Goal: Task Accomplishment & Management: Manage account settings

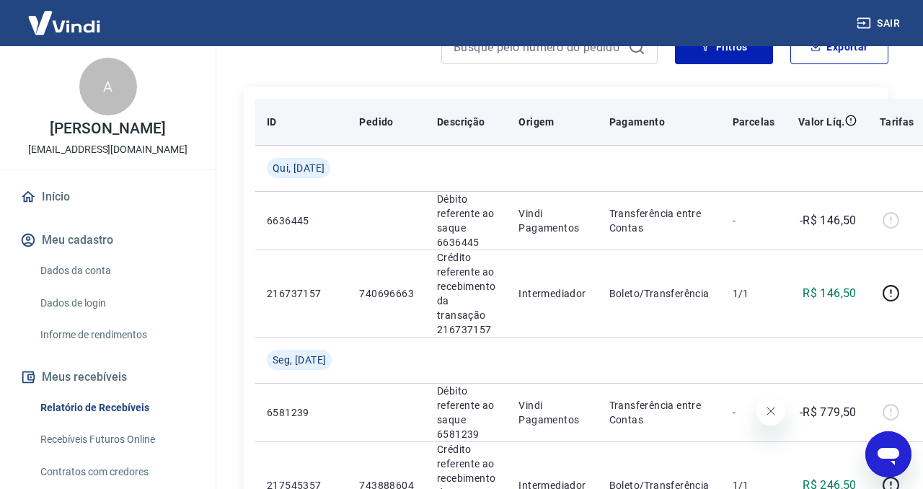
scroll to position [216, 0]
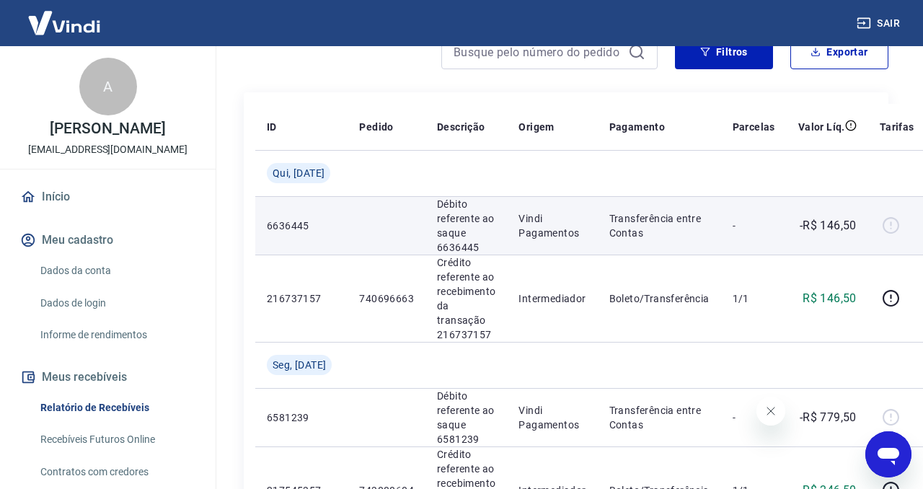
click at [372, 226] on td at bounding box center [387, 225] width 78 height 58
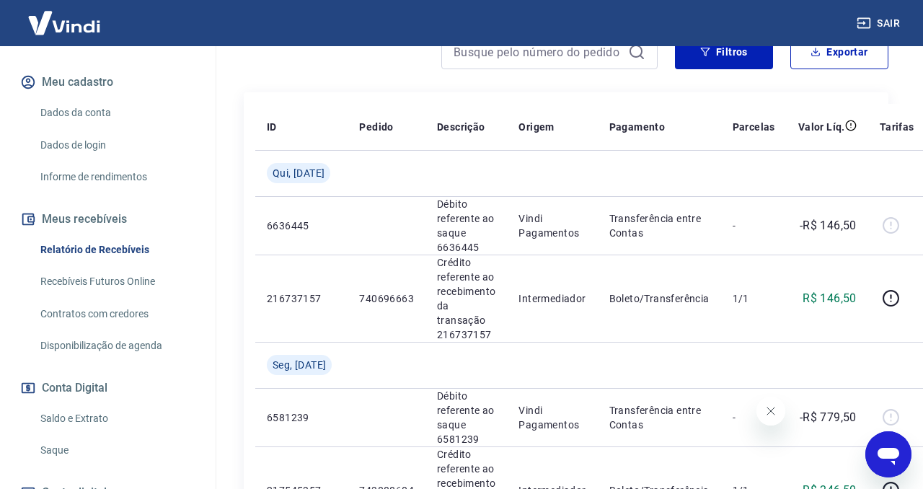
scroll to position [279, 0]
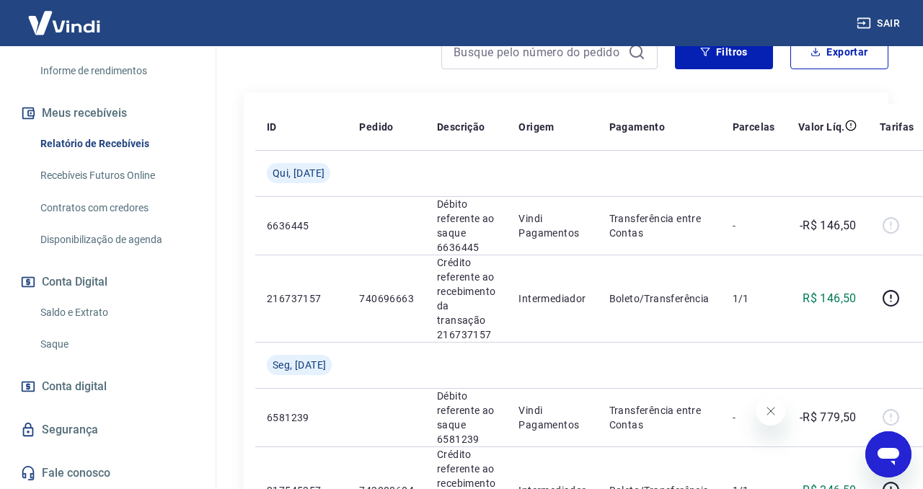
click at [72, 340] on link "Saque" at bounding box center [117, 345] width 164 height 30
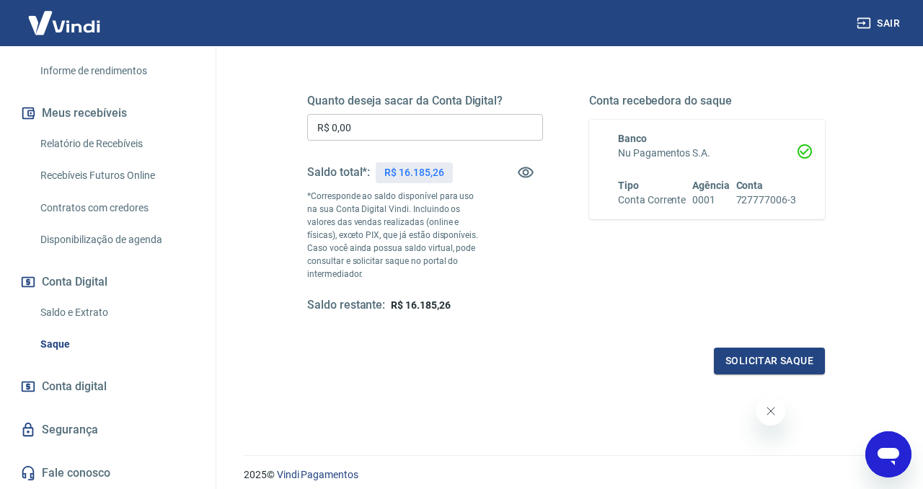
scroll to position [198, 0]
click at [723, 369] on button "Solicitar saque" at bounding box center [769, 359] width 111 height 27
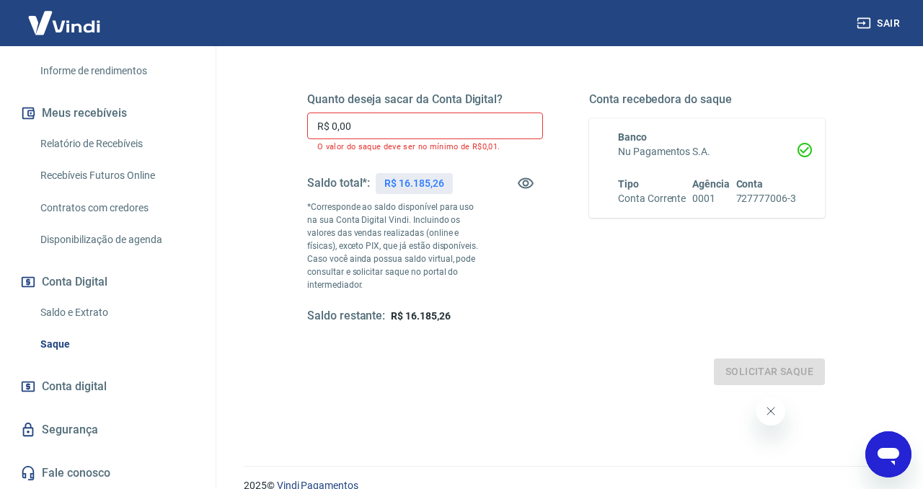
click at [500, 142] on p "O valor do saque deve ser no mínimo de R$0,01." at bounding box center [425, 146] width 216 height 9
click at [501, 118] on input "R$ 0,00" at bounding box center [425, 125] width 236 height 27
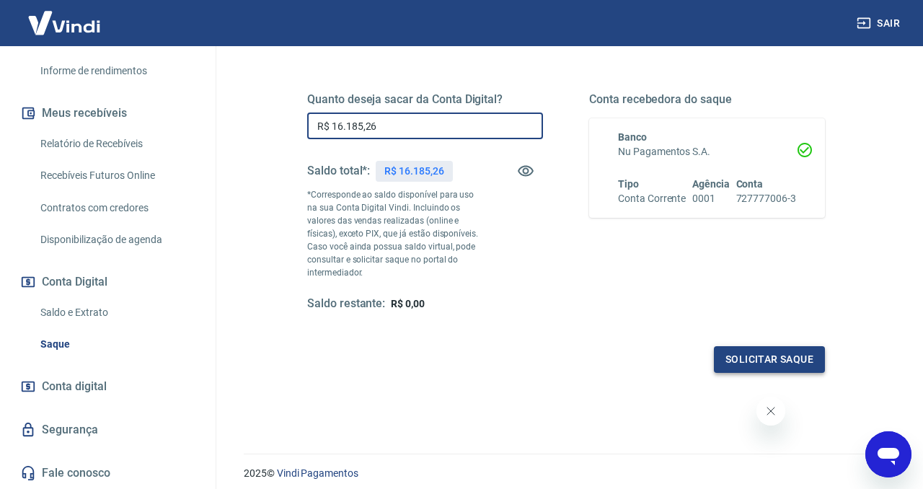
type input "R$ 16.185,26"
click at [749, 348] on button "Solicitar saque" at bounding box center [769, 359] width 111 height 27
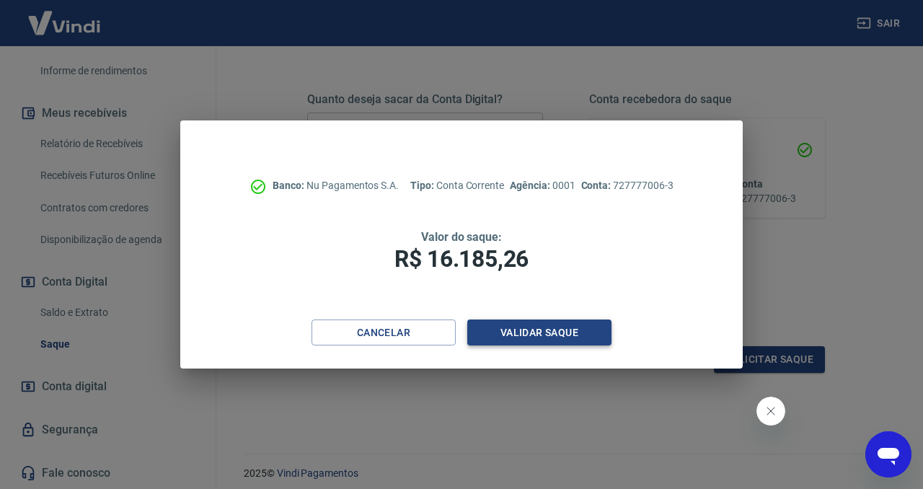
click at [545, 331] on button "Validar saque" at bounding box center [539, 332] width 144 height 27
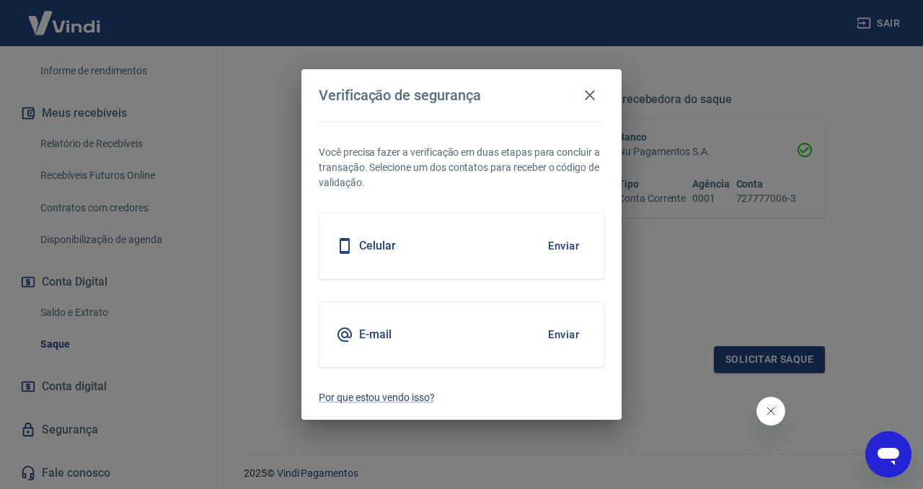
click at [570, 337] on button "Enviar" at bounding box center [563, 334] width 47 height 30
click at [506, 319] on div "E-mail Enviar" at bounding box center [462, 334] width 286 height 65
click at [562, 333] on button "Enviar" at bounding box center [563, 334] width 47 height 30
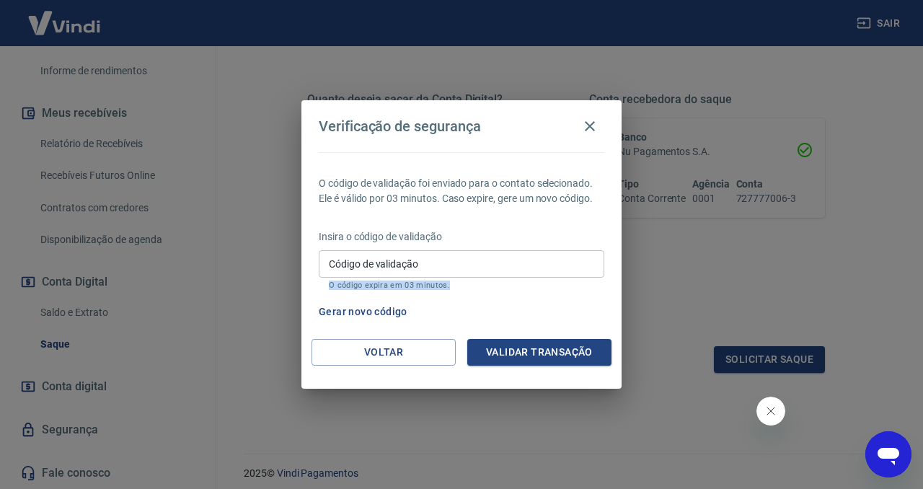
click at [501, 261] on input "Código de validação" at bounding box center [462, 263] width 286 height 27
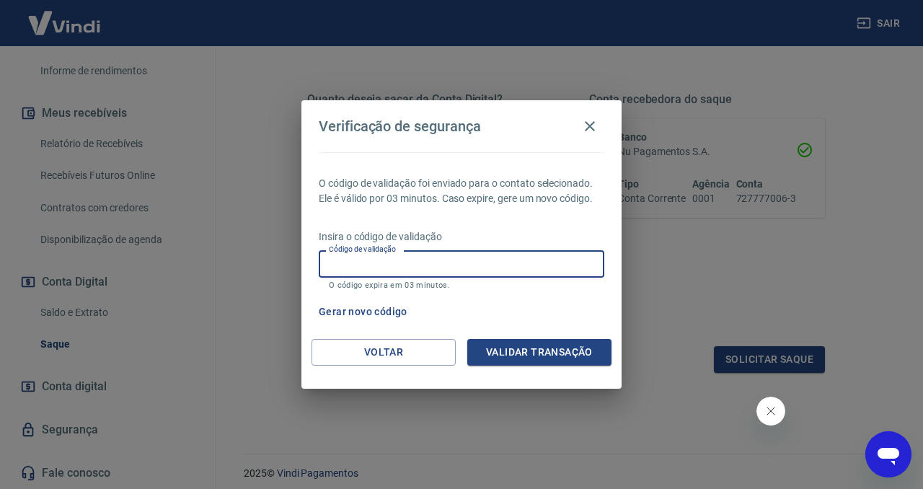
click at [501, 261] on input "Código de validação" at bounding box center [462, 263] width 286 height 27
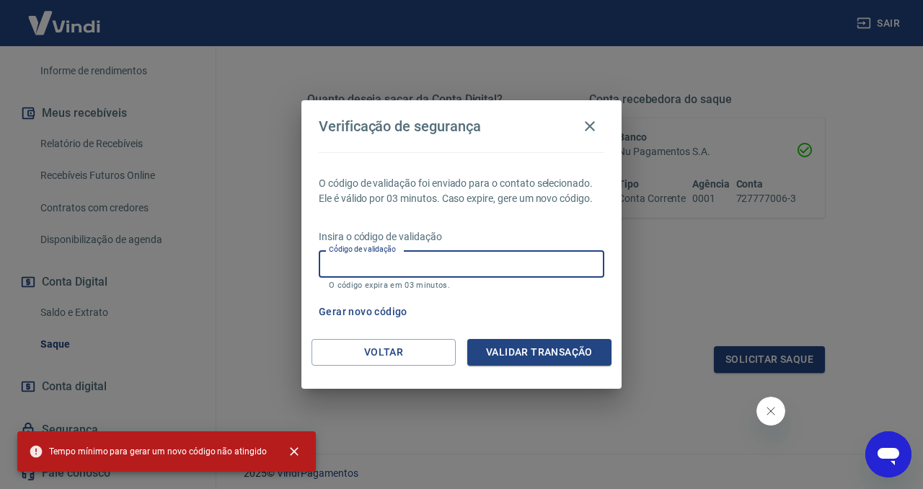
click at [537, 231] on p "Insira o código de validação" at bounding box center [462, 236] width 286 height 15
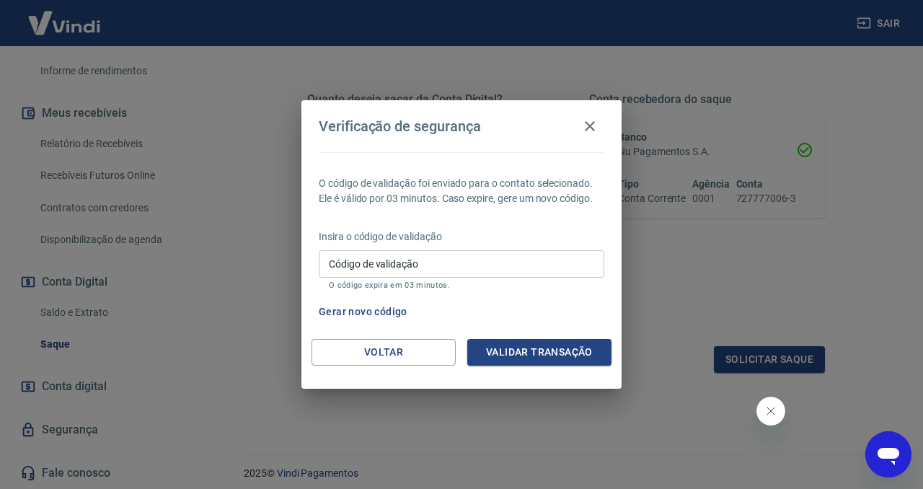
click at [389, 313] on button "Gerar novo código" at bounding box center [363, 312] width 100 height 27
click at [472, 273] on input "Código de validação" at bounding box center [462, 263] width 286 height 27
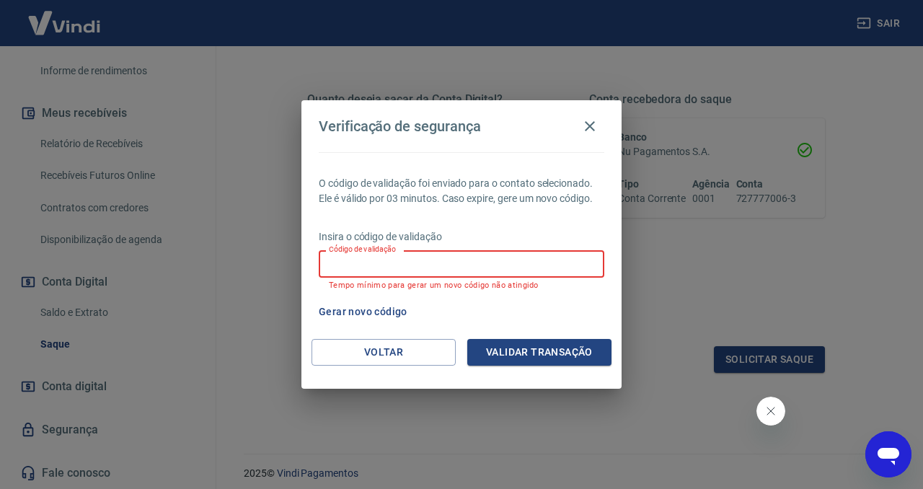
click at [521, 210] on div "O código de validação foi enviado para o contato selecionado. Ele é válido por …" at bounding box center [461, 245] width 320 height 187
click at [591, 136] on button "button" at bounding box center [589, 126] width 29 height 29
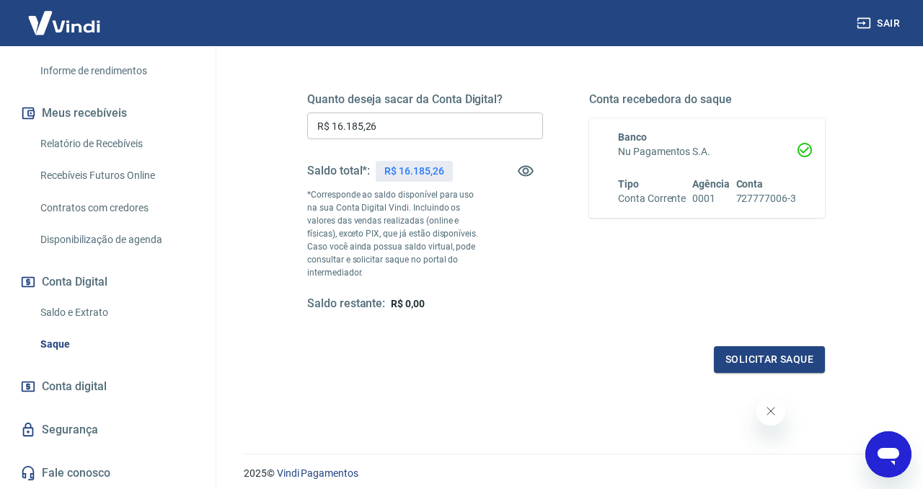
scroll to position [250, 0]
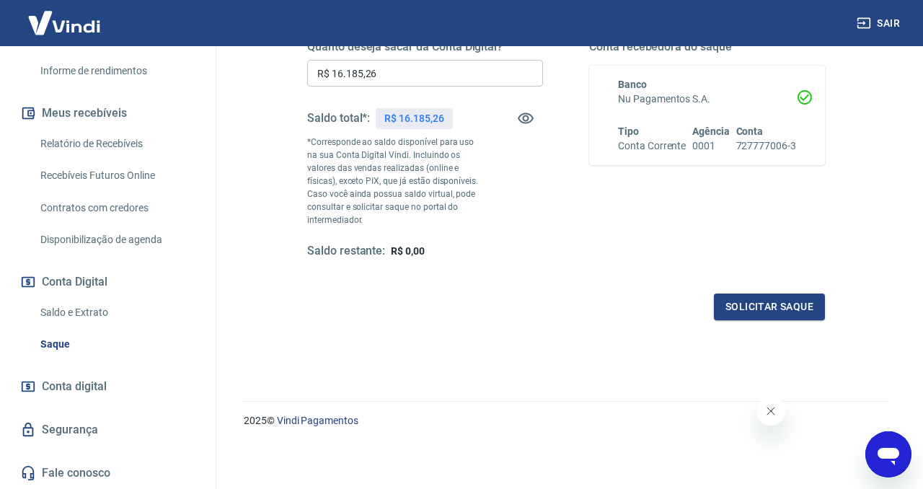
click at [101, 465] on link "Fale conosco" at bounding box center [107, 473] width 181 height 32
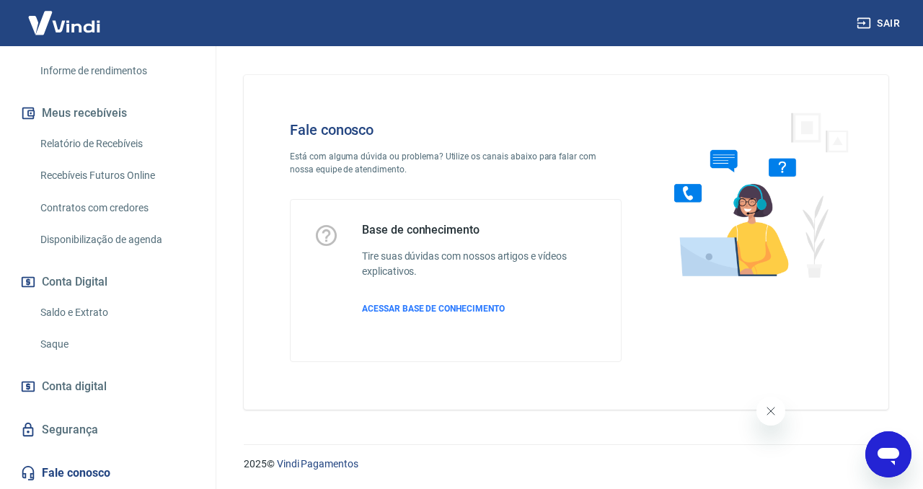
click at [109, 444] on link "Segurança" at bounding box center [107, 430] width 181 height 32
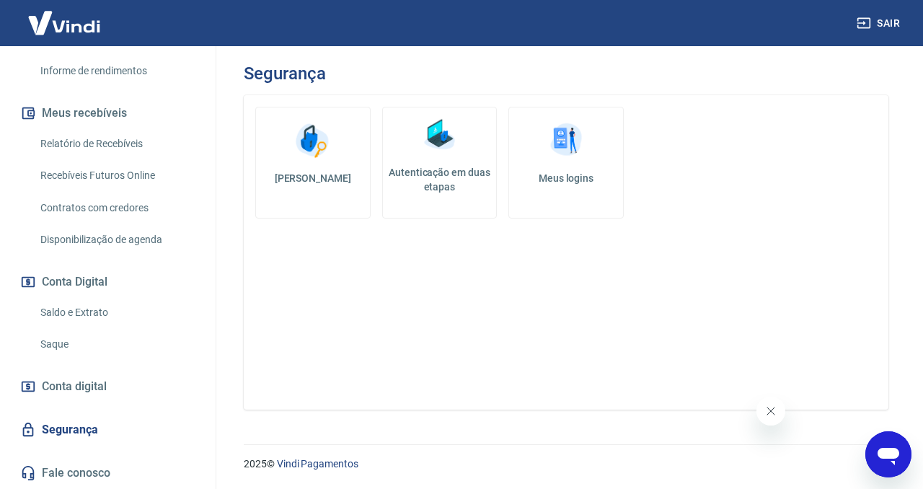
click at [421, 157] on link "Autenticação em duas etapas" at bounding box center [439, 163] width 115 height 112
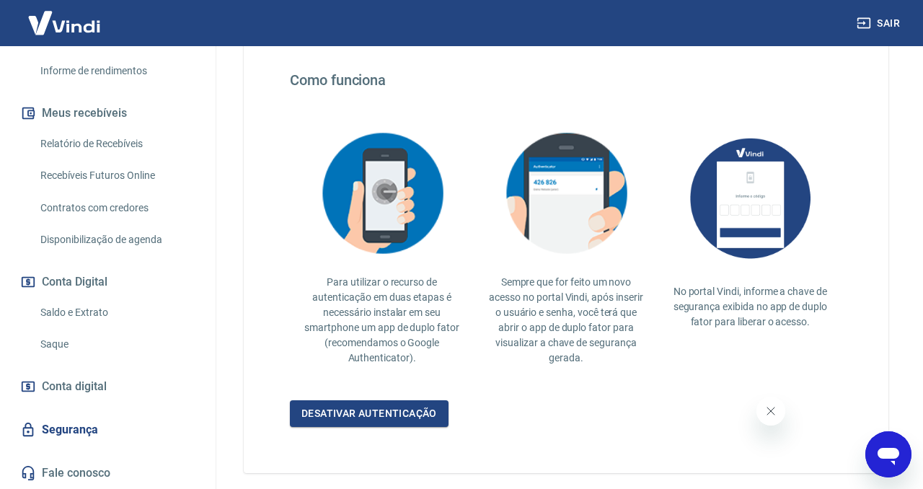
scroll to position [246, 0]
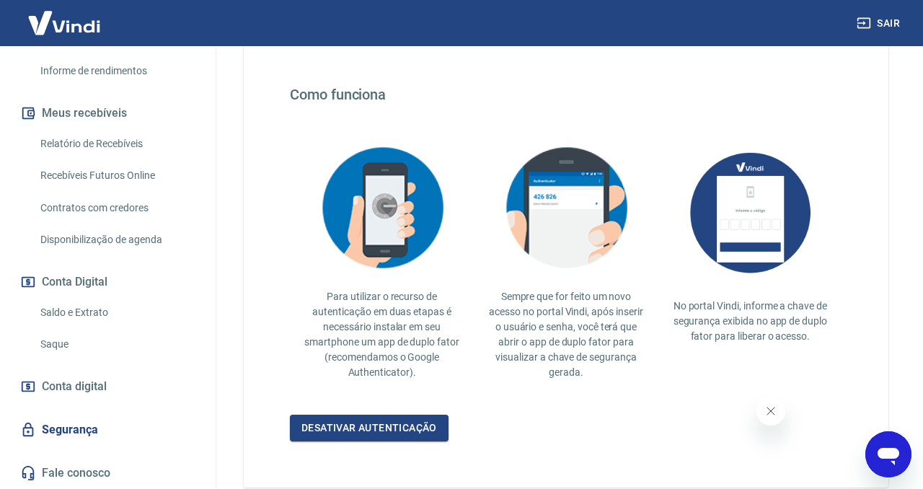
click at [89, 419] on link "Segurança" at bounding box center [107, 430] width 181 height 32
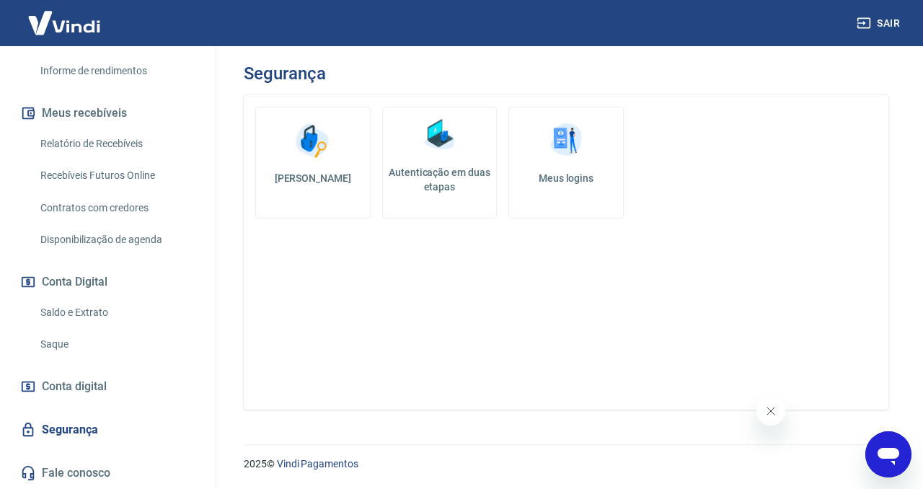
click at [306, 157] on img at bounding box center [312, 140] width 43 height 43
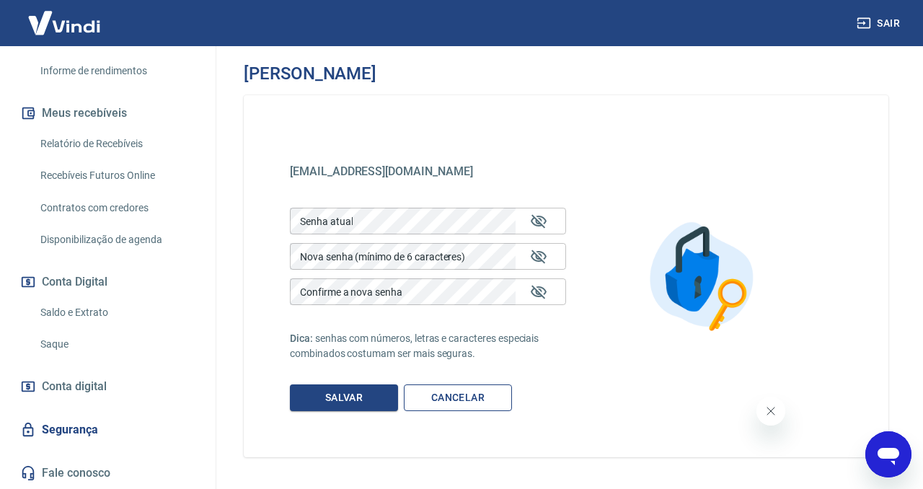
click at [451, 393] on link "Cancelar" at bounding box center [458, 397] width 108 height 27
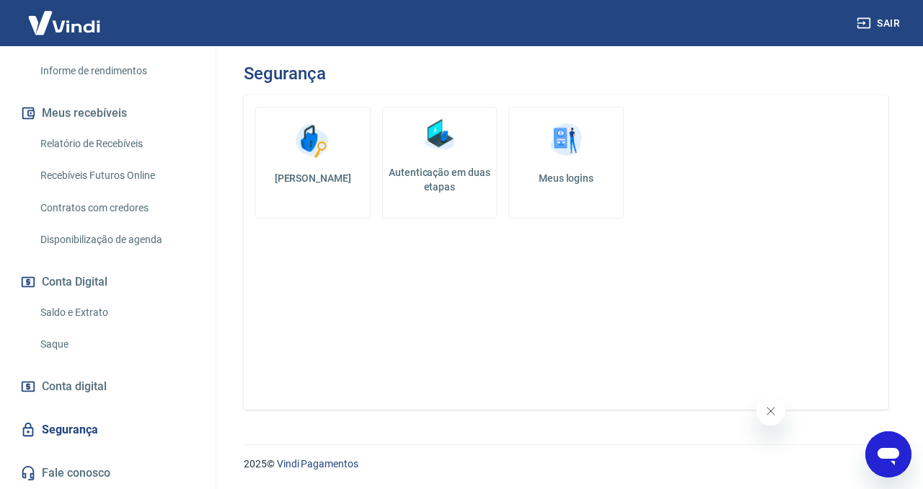
click at [571, 146] on img at bounding box center [565, 140] width 43 height 43
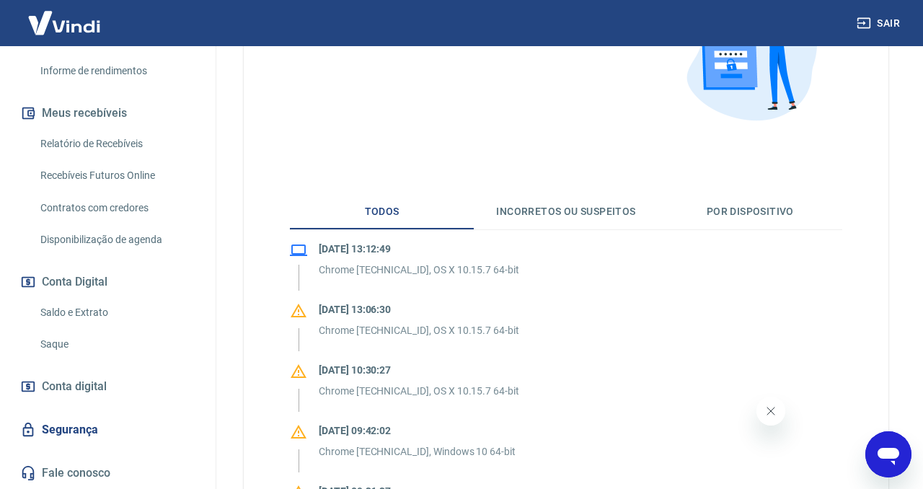
scroll to position [177, 0]
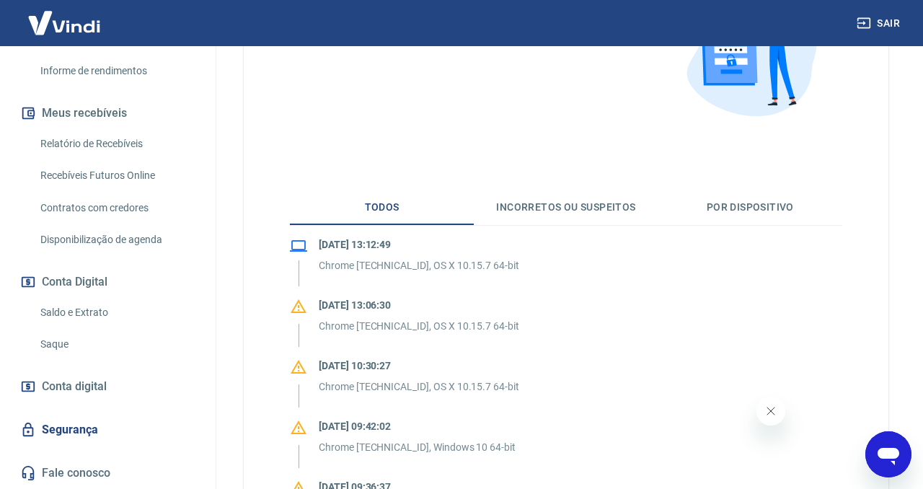
click at [578, 219] on button "Incorretos ou suspeitos" at bounding box center [566, 207] width 184 height 35
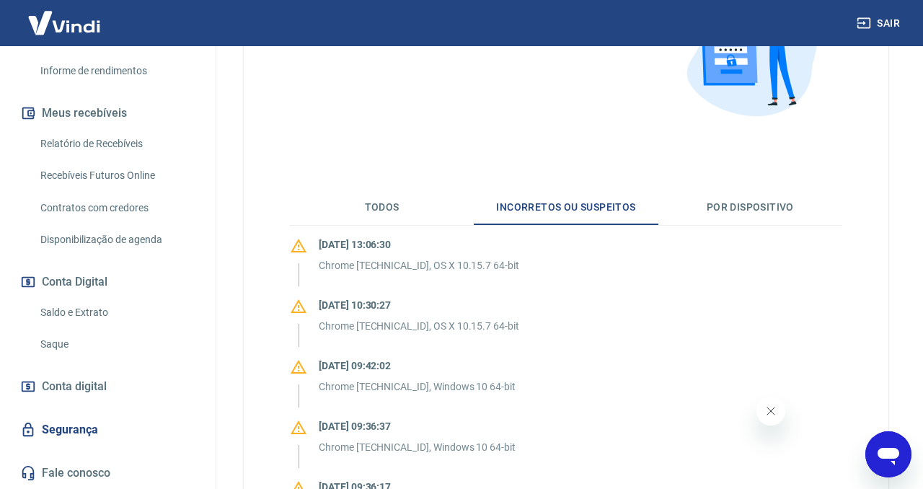
click at [764, 211] on button "Por dispositivo" at bounding box center [750, 207] width 184 height 35
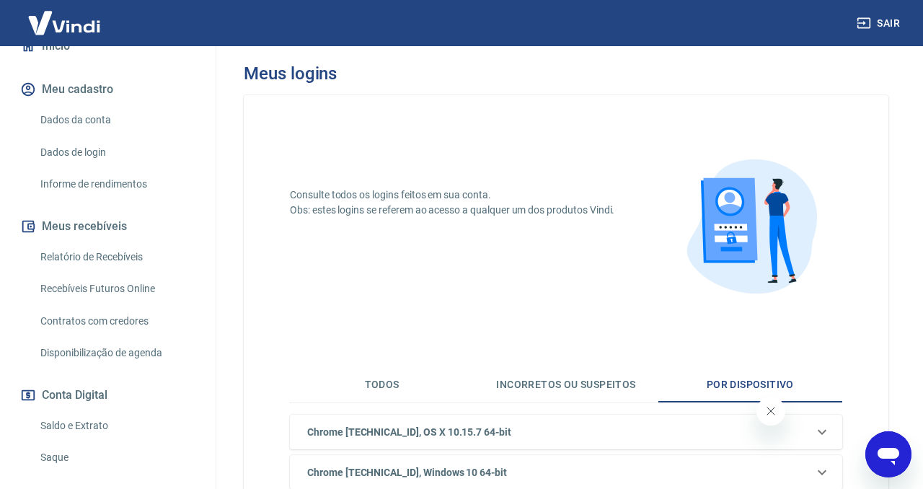
scroll to position [0, 0]
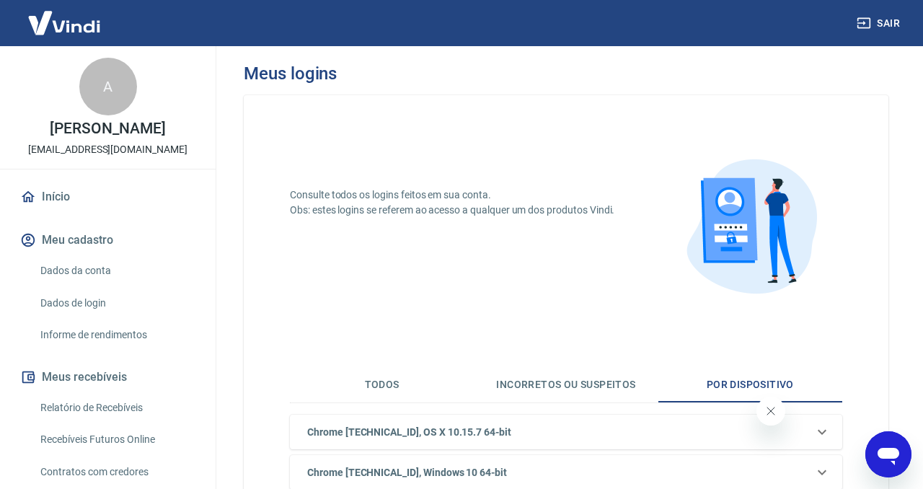
click at [110, 210] on link "Início" at bounding box center [107, 197] width 181 height 32
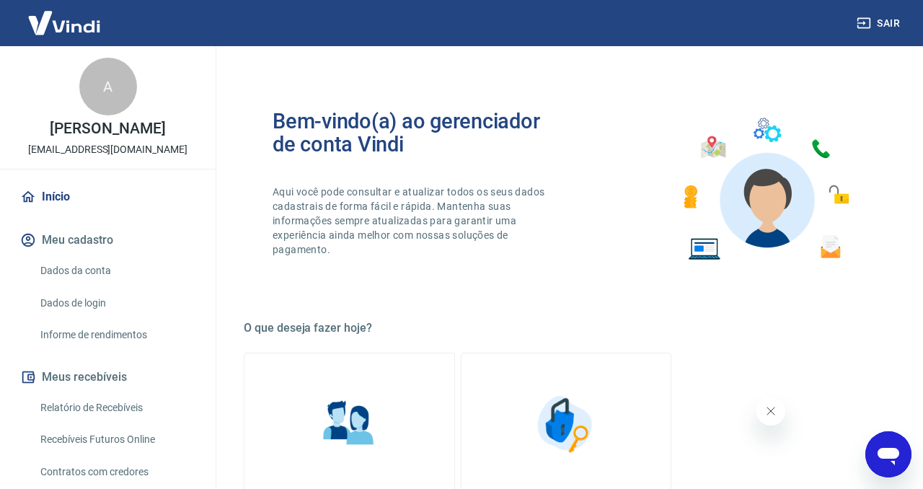
click at [74, 213] on link "Início" at bounding box center [107, 197] width 181 height 32
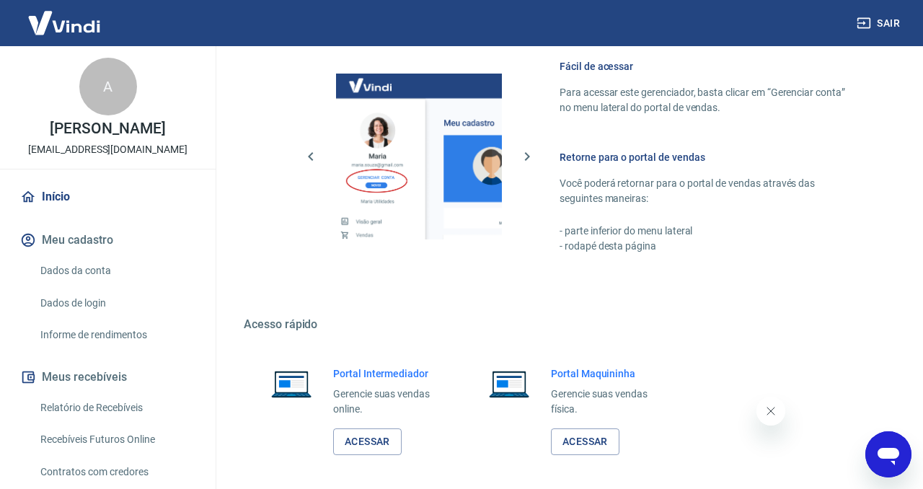
scroll to position [694, 0]
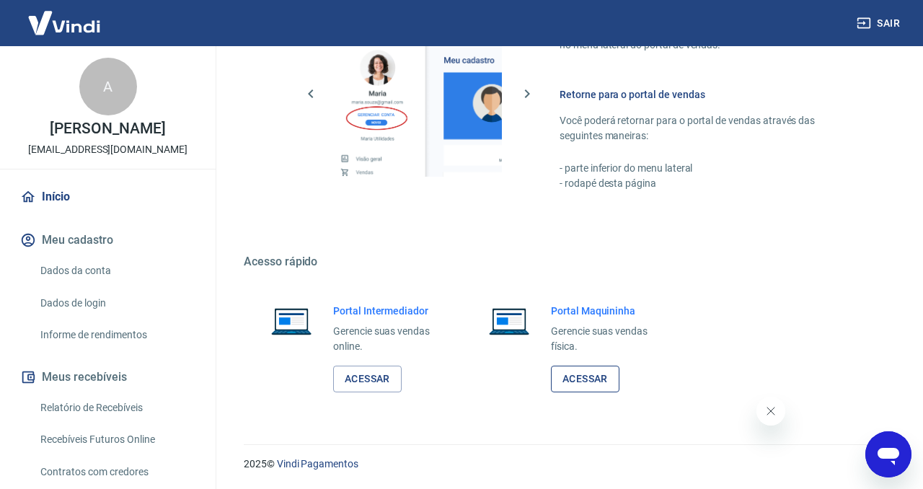
click at [585, 384] on link "Acessar" at bounding box center [585, 379] width 69 height 27
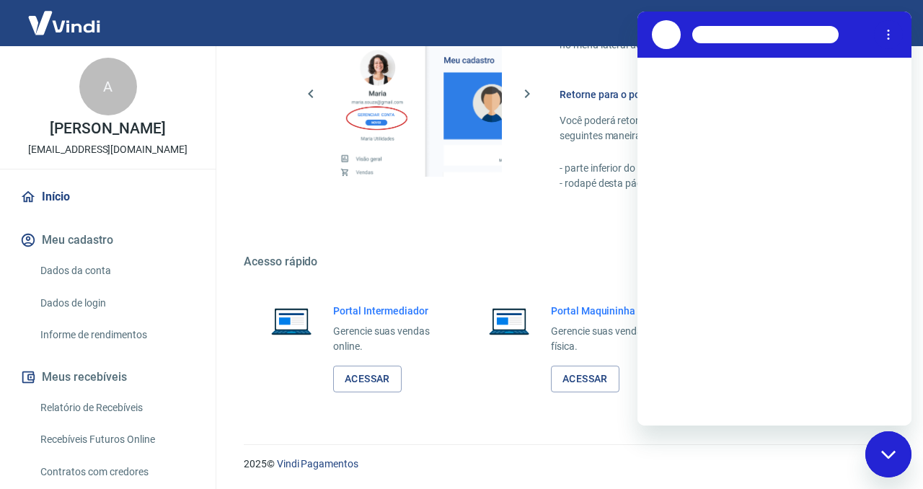
scroll to position [0, 0]
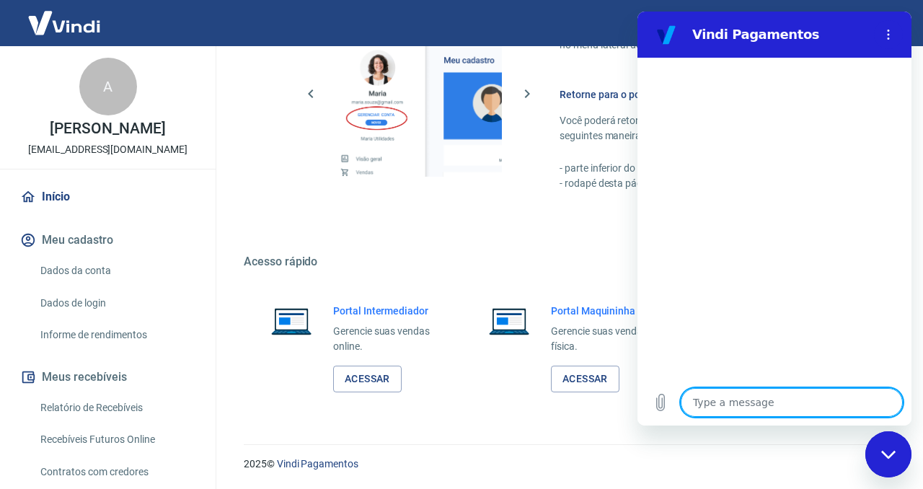
type textarea "p"
type textarea "x"
type textarea "po"
type textarea "x"
type textarea "por"
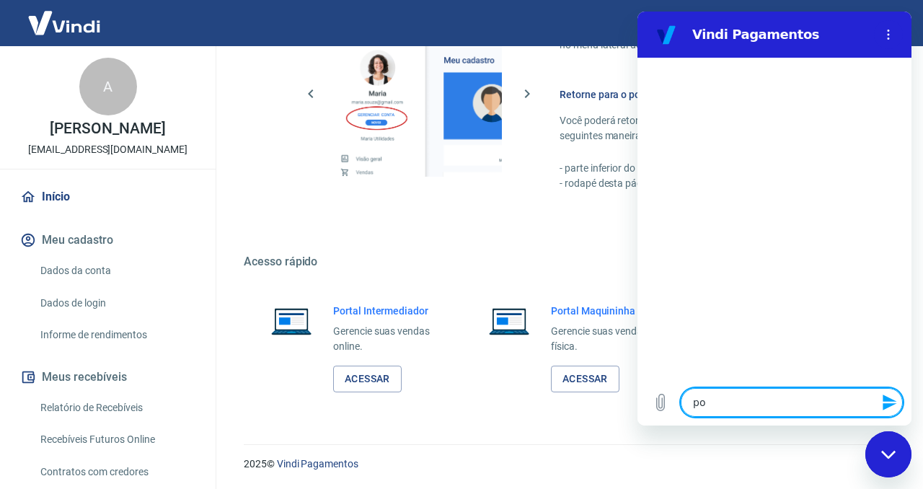
type textarea "x"
type textarea "port"
type textarea "x"
type textarea "porta"
type textarea "x"
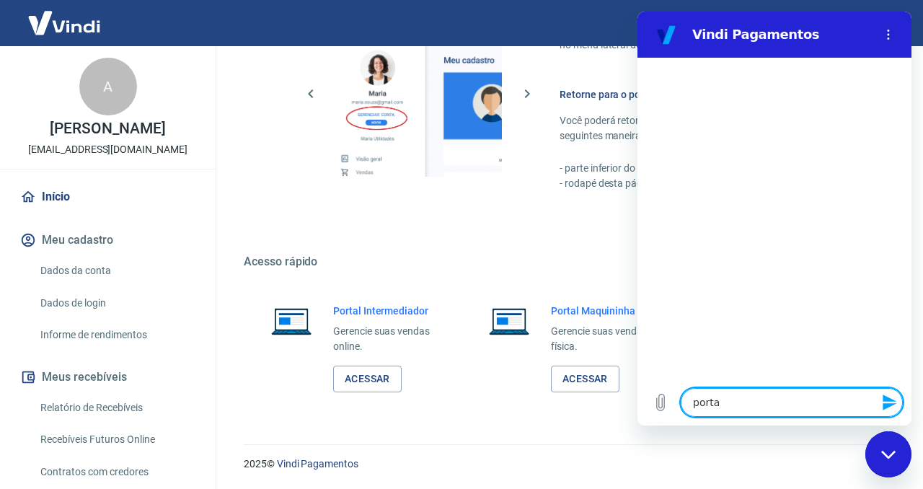
type textarea "portal"
type textarea "x"
type textarea "portal"
type textarea "x"
type textarea "portal m"
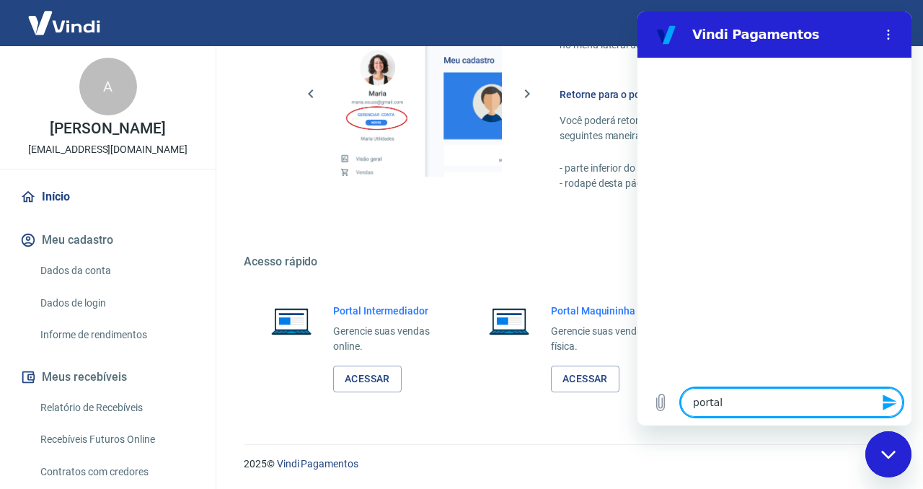
type textarea "x"
type textarea "portal ma"
type textarea "x"
type textarea "portal maq"
type textarea "x"
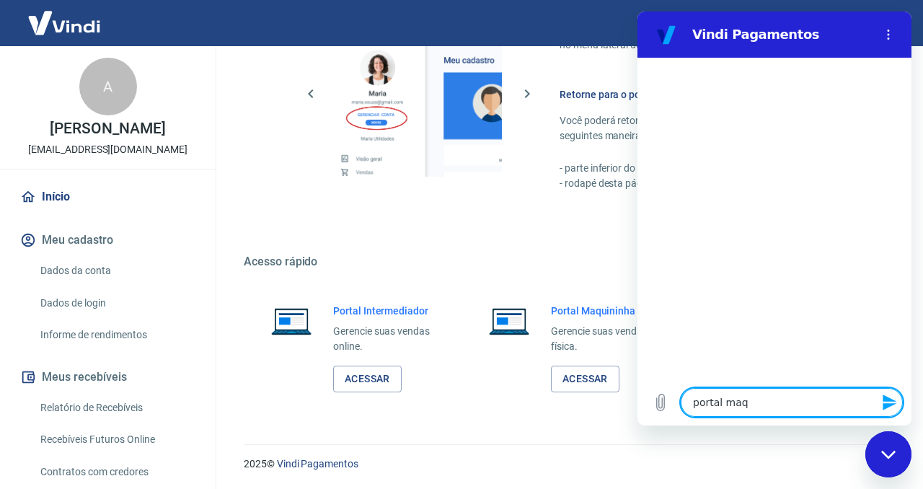
type textarea "portal maqu"
type textarea "x"
type textarea "portal maqui"
type textarea "x"
type textarea "portal maquin"
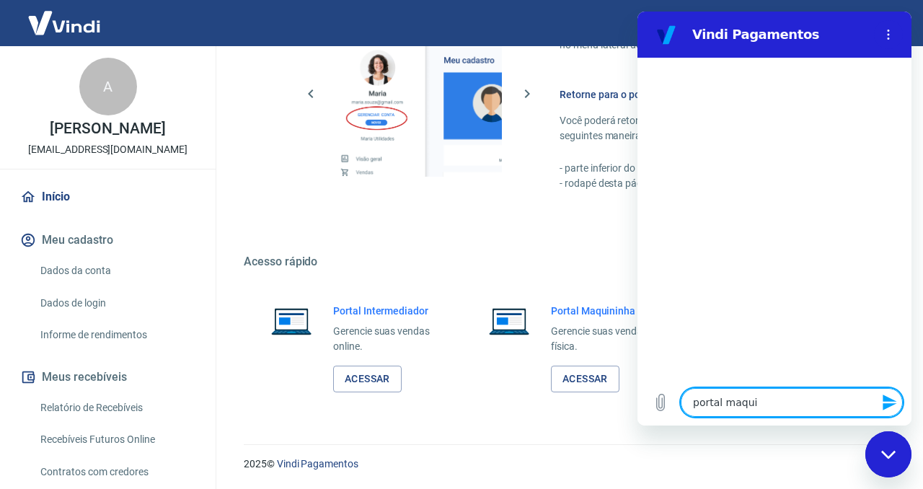
type textarea "x"
type textarea "portal maquina"
type textarea "x"
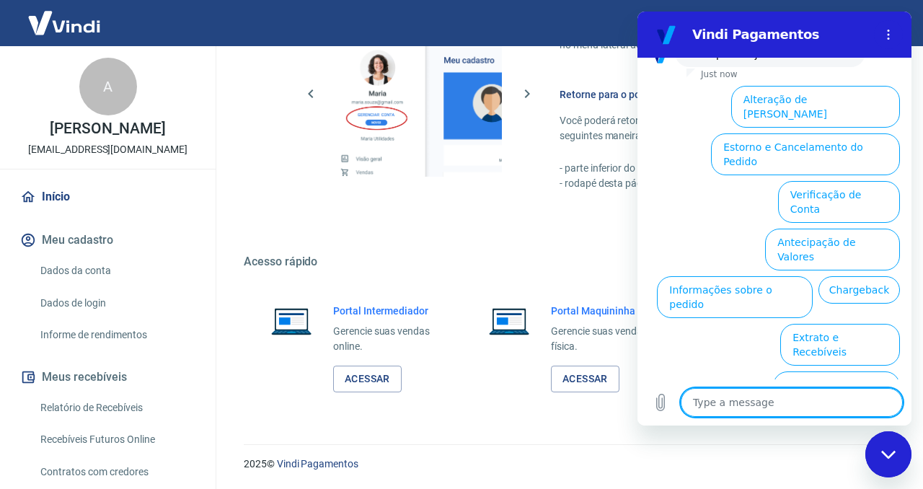
scroll to position [128, 0]
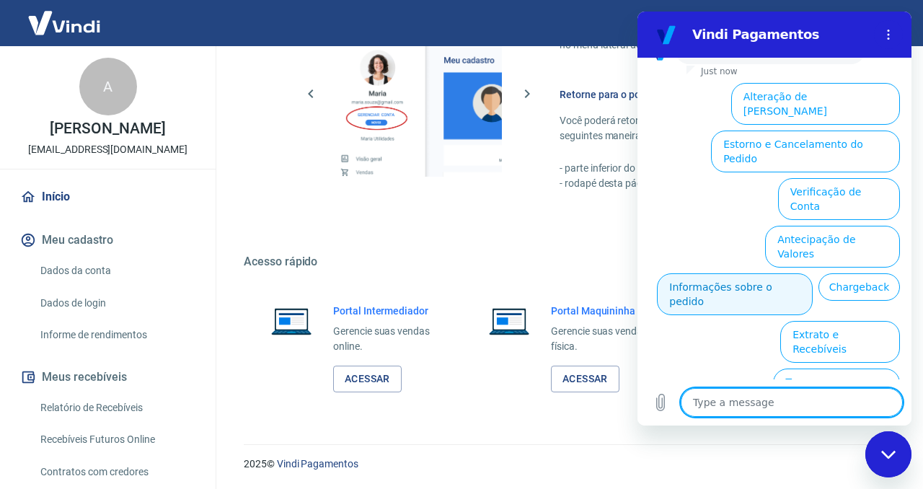
click at [763, 273] on button "Informações sobre o pedido" at bounding box center [735, 294] width 156 height 42
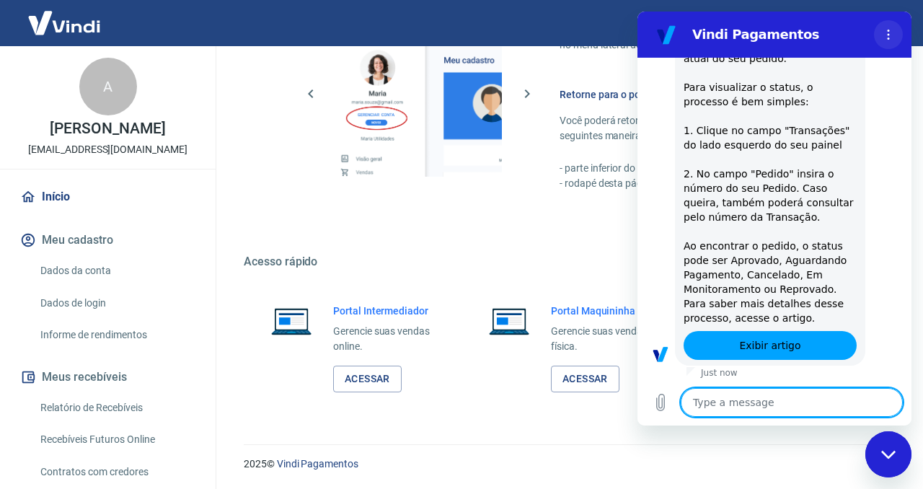
click at [891, 24] on button "Options menu" at bounding box center [888, 34] width 29 height 29
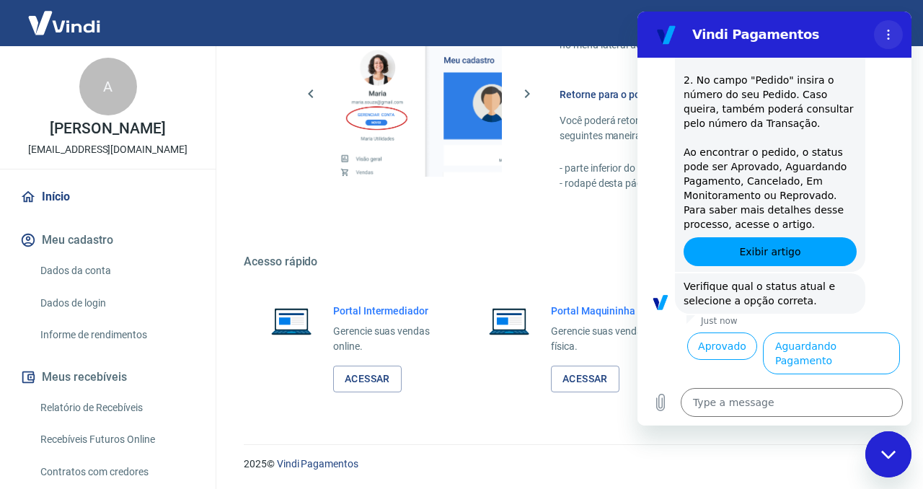
scroll to position [376, 0]
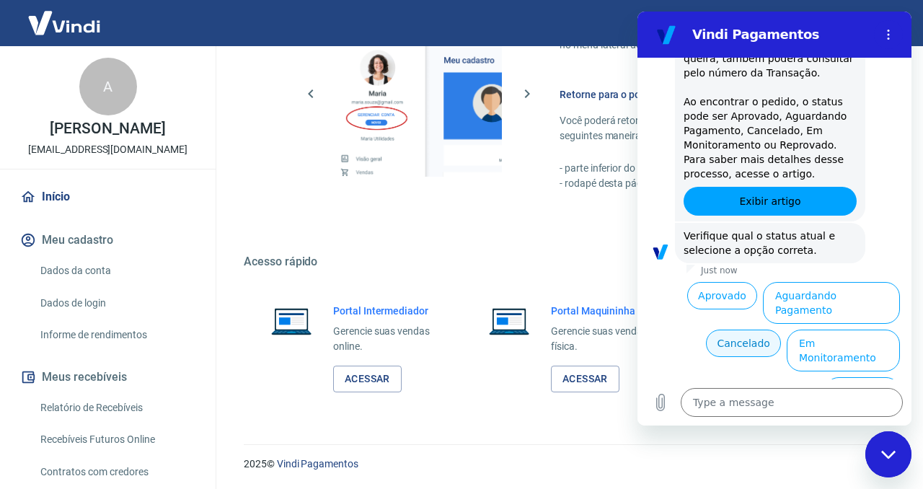
click at [764, 335] on button "Cancelado" at bounding box center [743, 343] width 75 height 27
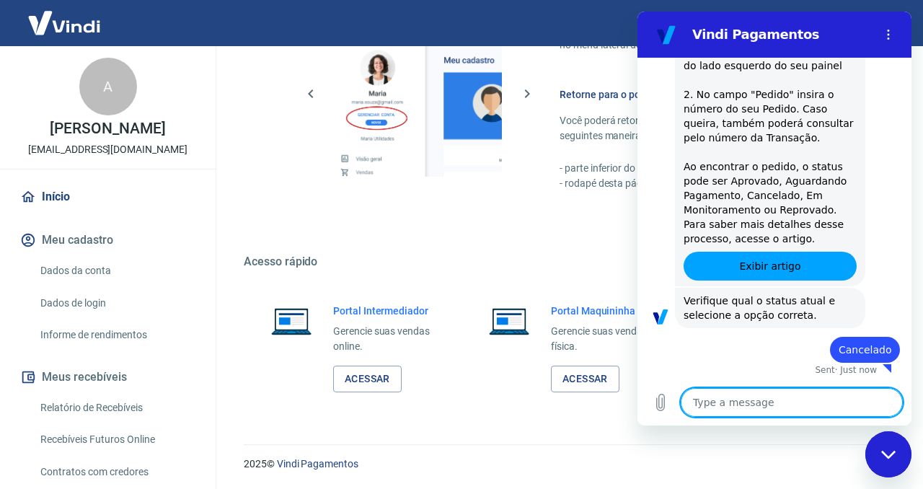
click at [506, 218] on div "Fácil de acessar Para acessar este gerenciador, basta clicar em “Gerenciar cont…" at bounding box center [566, 91] width 645 height 270
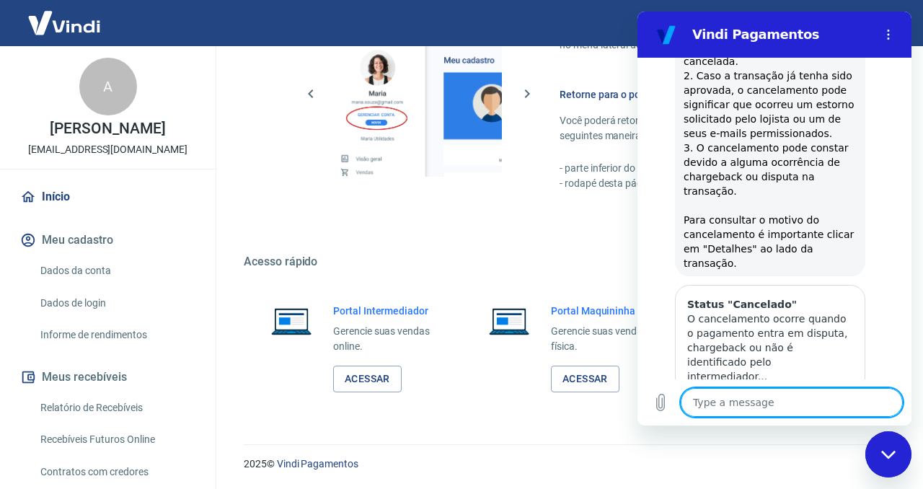
click at [707, 38] on h2 "Vindi Pagamentos" at bounding box center [780, 34] width 176 height 17
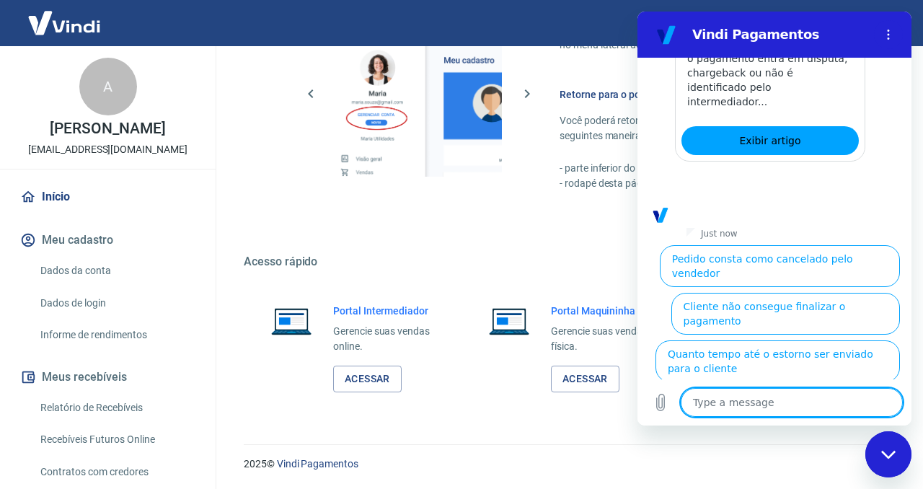
scroll to position [1009, 0]
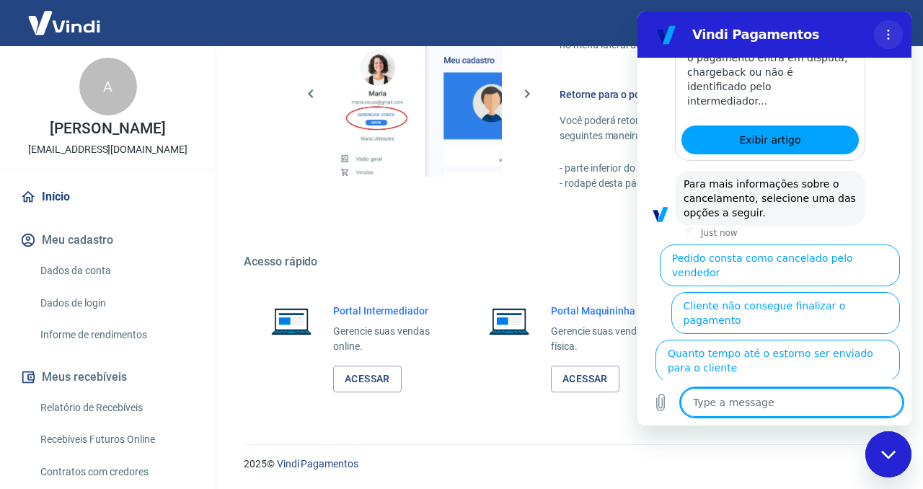
click at [897, 35] on button "Options menu" at bounding box center [888, 34] width 29 height 29
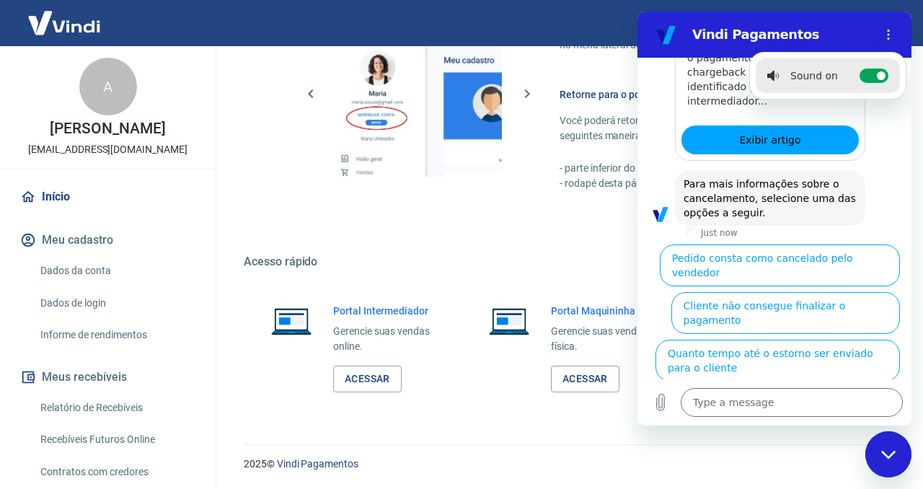
click at [824, 27] on h2 "Vindi Pagamentos" at bounding box center [780, 34] width 176 height 17
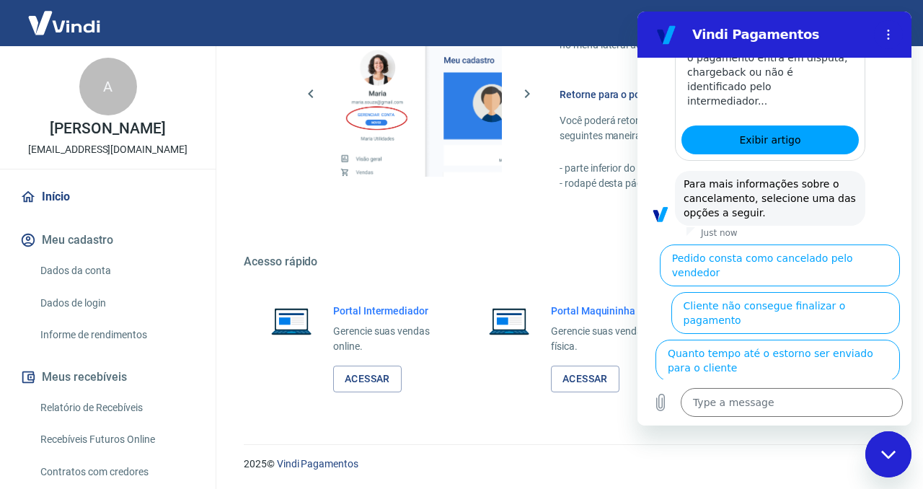
click at [890, 465] on div "Close messaging window" at bounding box center [888, 454] width 43 height 43
type textarea "x"
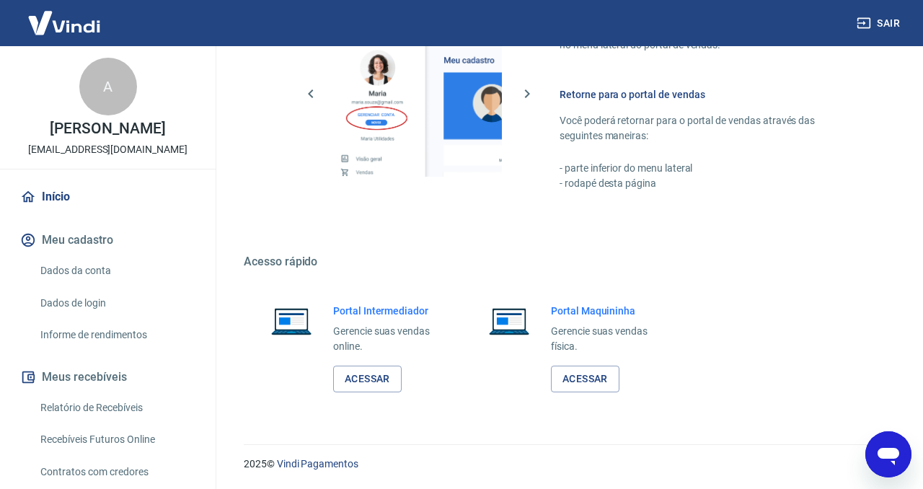
click at [87, 347] on link "Informe de rendimentos" at bounding box center [117, 335] width 164 height 30
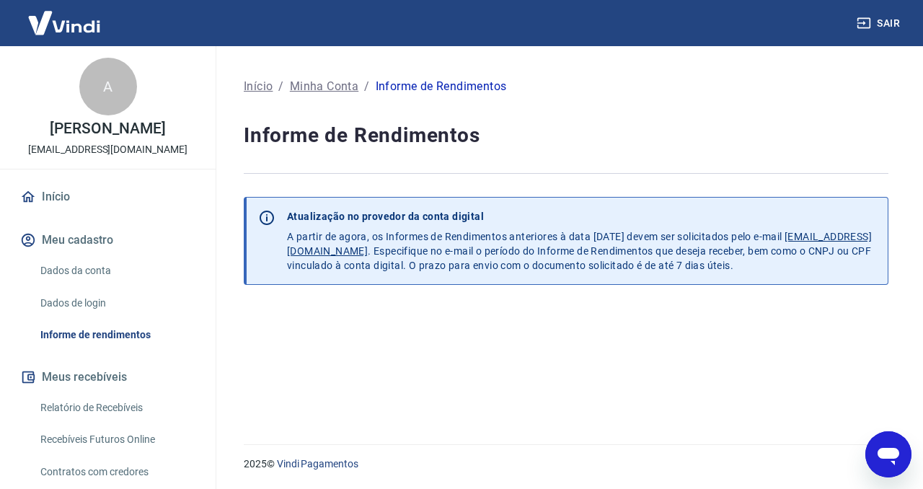
click at [327, 91] on p "Minha Conta" at bounding box center [324, 86] width 69 height 17
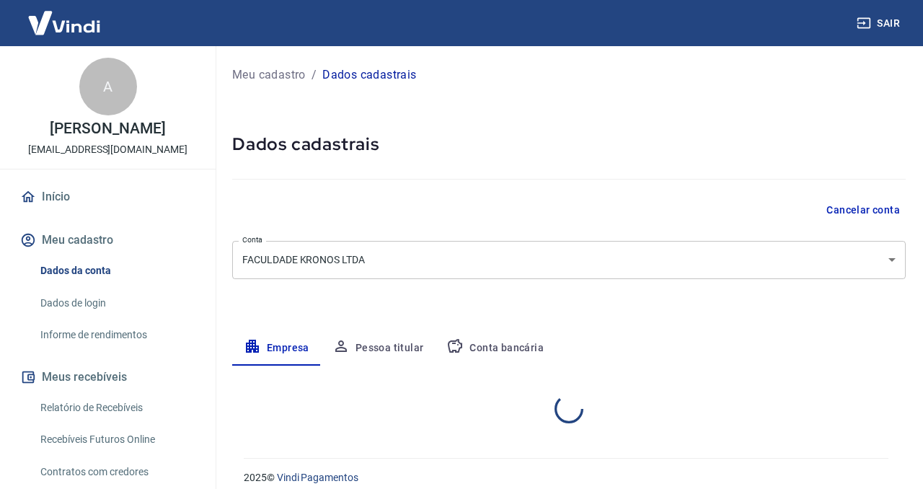
select select "PB"
select select "business"
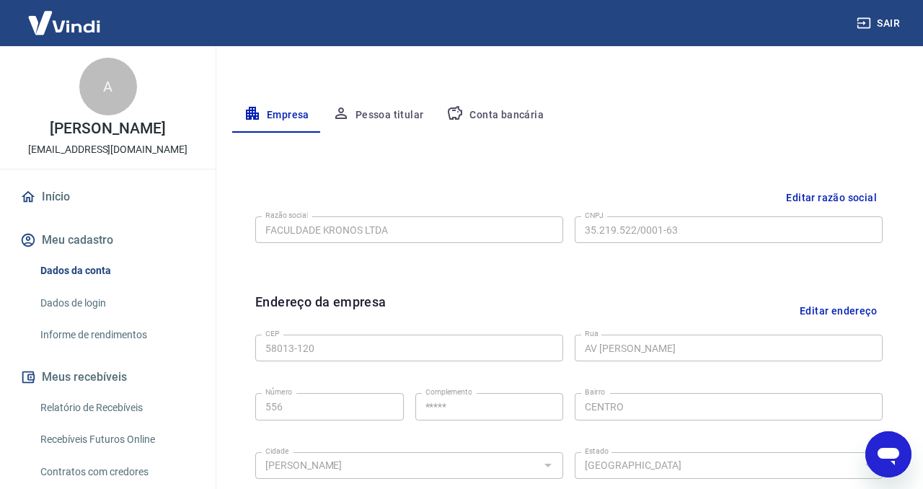
scroll to position [234, 0]
click at [381, 106] on button "Pessoa titular" at bounding box center [378, 114] width 115 height 35
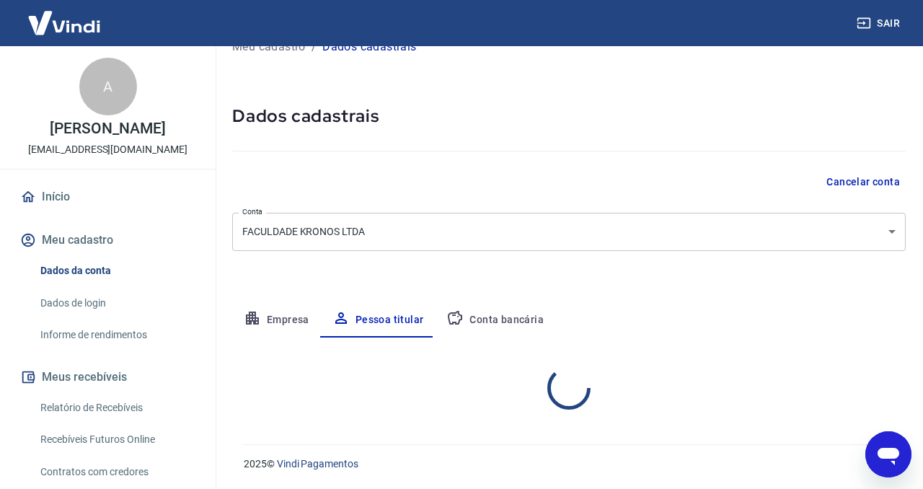
scroll to position [88, 0]
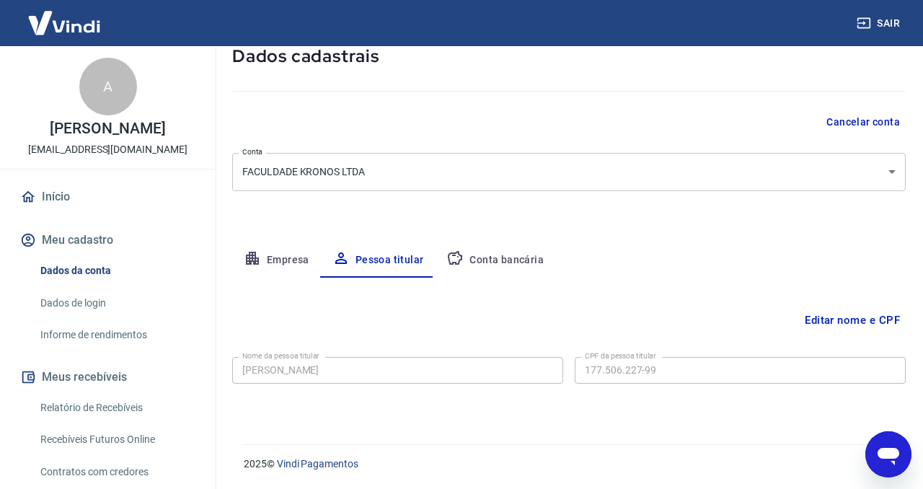
click at [499, 248] on button "Conta bancária" at bounding box center [495, 260] width 120 height 35
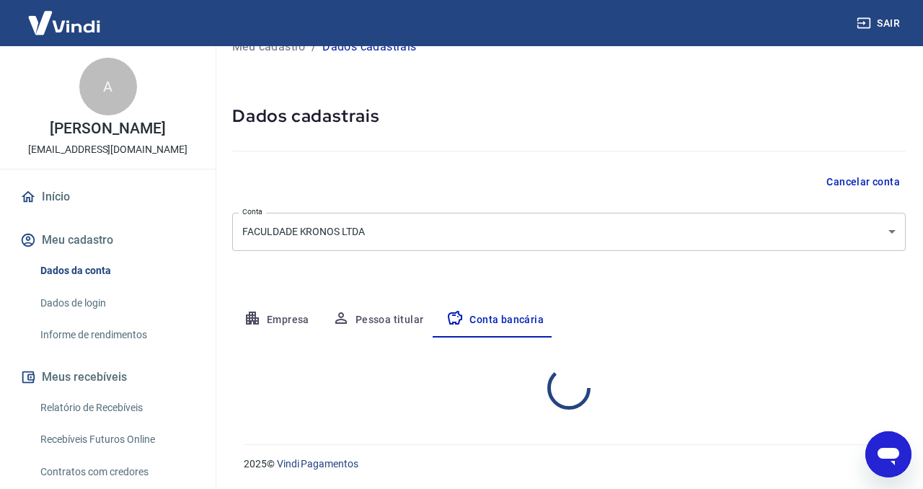
select select "1"
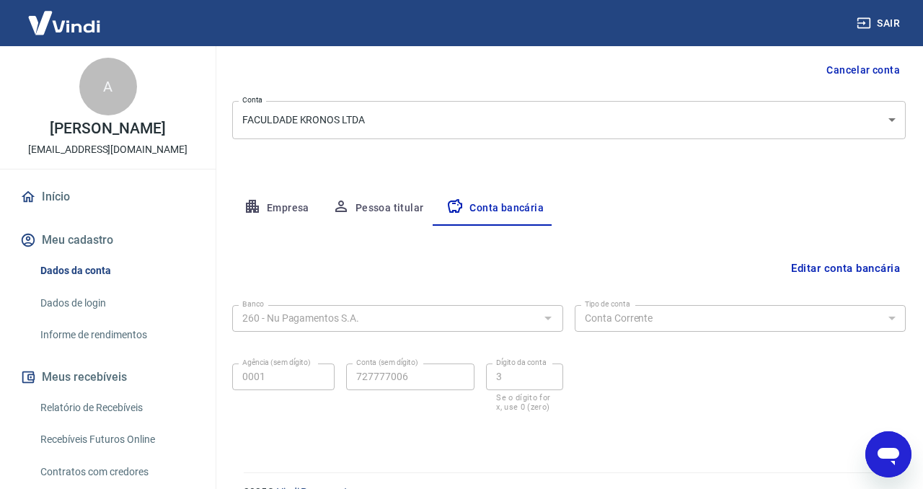
scroll to position [168, 0]
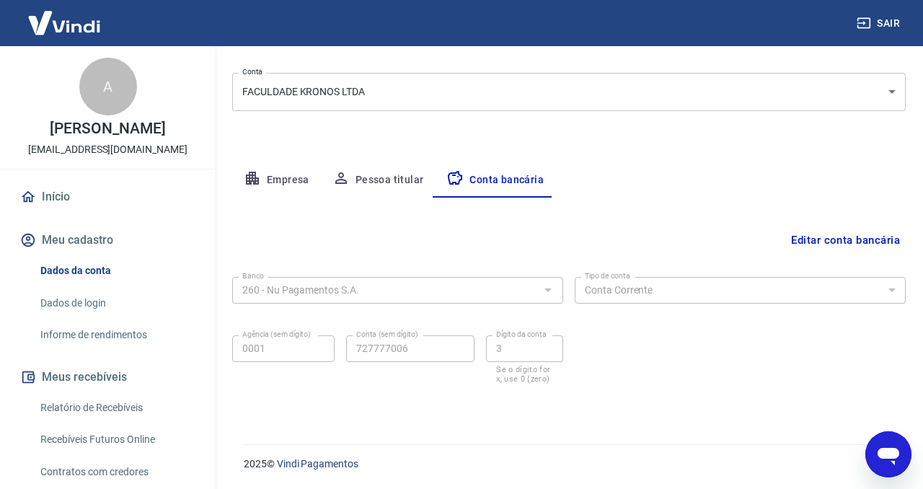
click at [813, 244] on button "Editar conta bancária" at bounding box center [845, 239] width 120 height 27
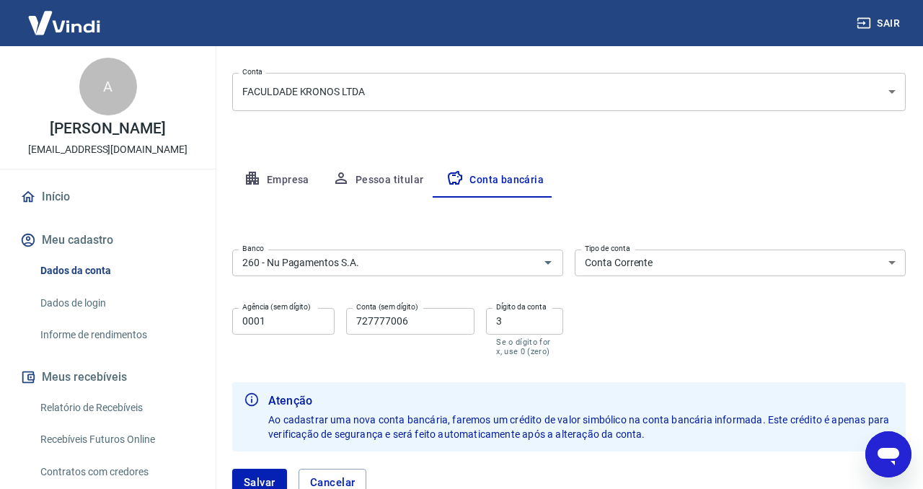
scroll to position [272, 0]
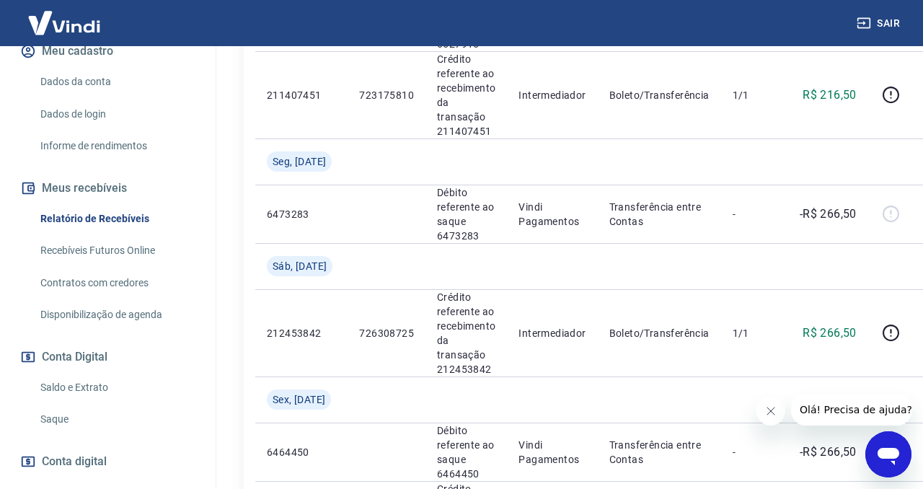
scroll to position [193, 0]
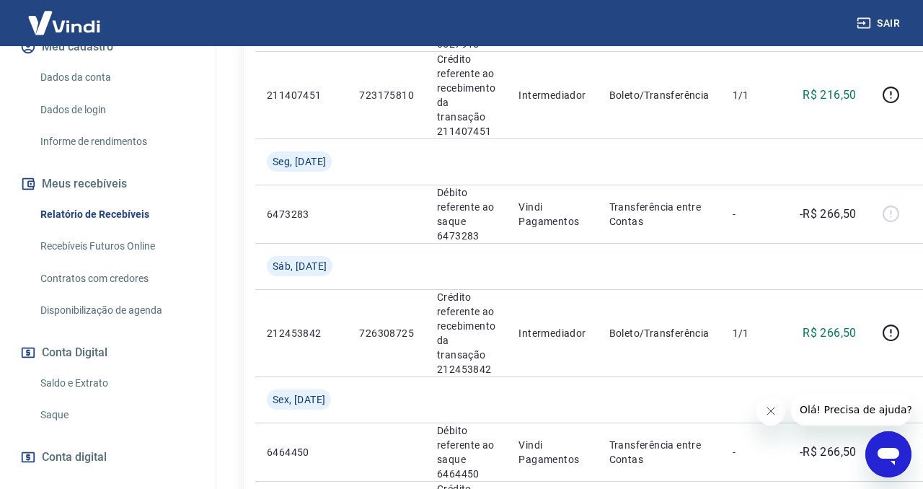
click at [87, 256] on link "Recebíveis Futuros Online" at bounding box center [117, 246] width 164 height 30
click at [115, 418] on link "Saque" at bounding box center [117, 415] width 164 height 30
